Goal: Task Accomplishment & Management: Manage account settings

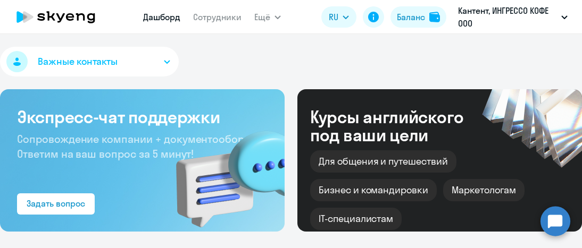
select select "30"
click at [421, 14] on div "Баланс" at bounding box center [411, 17] width 28 height 13
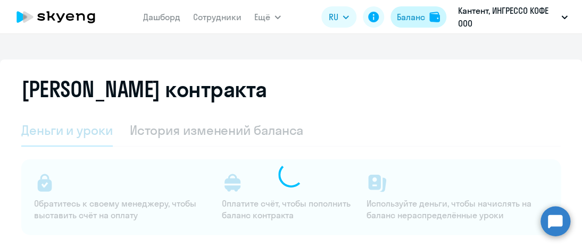
select select "english_adult_not_native_speaker"
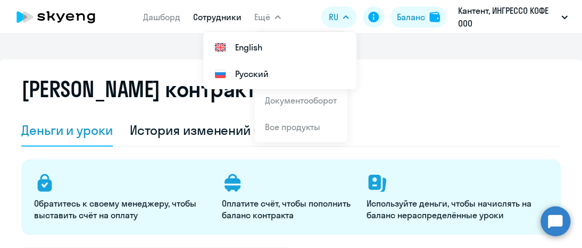
click at [223, 20] on link "Сотрудники" at bounding box center [217, 17] width 48 height 11
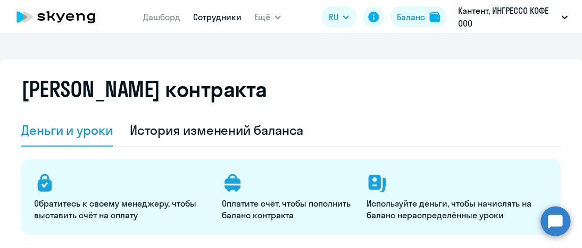
select select "30"
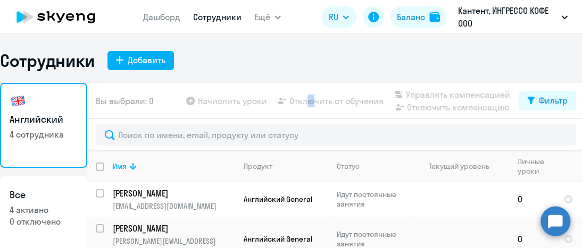
click at [315, 103] on app-table-action-button "Отключить от обучения" at bounding box center [330, 101] width 108 height 13
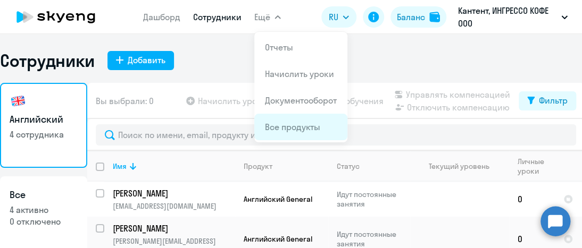
click at [292, 126] on link "Все продукты" at bounding box center [292, 127] width 55 height 11
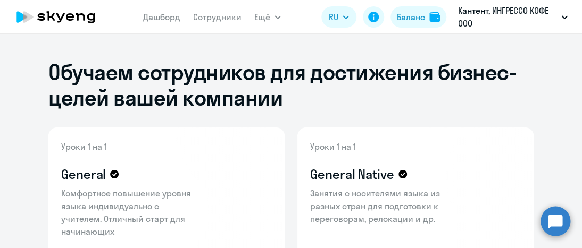
select select "30"
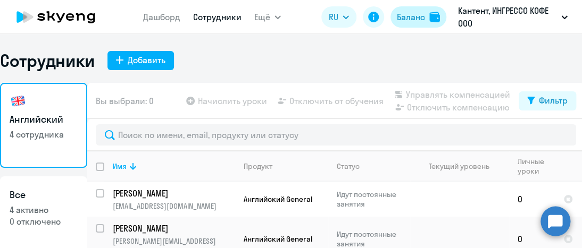
click at [412, 19] on div "Баланс" at bounding box center [411, 17] width 28 height 13
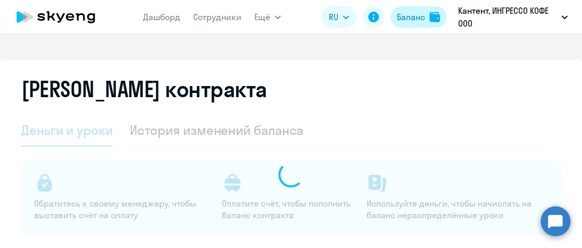
select select "english_adult_not_native_speaker"
